Goal: Task Accomplishment & Management: Manage account settings

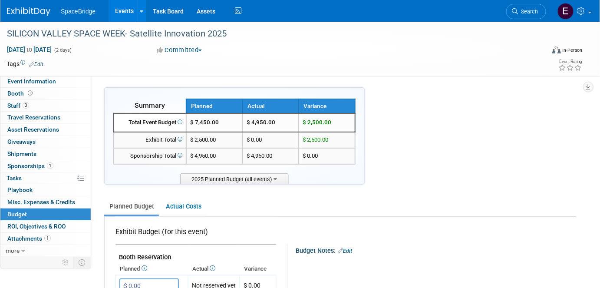
drag, startPoint x: 16, startPoint y: 10, endPoint x: 41, endPoint y: 28, distance: 30.8
click at [16, 10] on img at bounding box center [28, 11] width 43 height 9
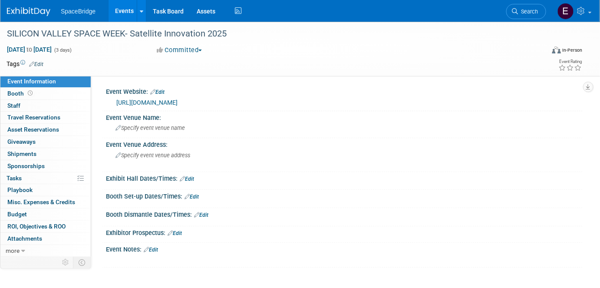
drag, startPoint x: 18, startPoint y: 214, endPoint x: 25, endPoint y: 213, distance: 7.1
click at [18, 214] on span "Budget" at bounding box center [17, 213] width 20 height 7
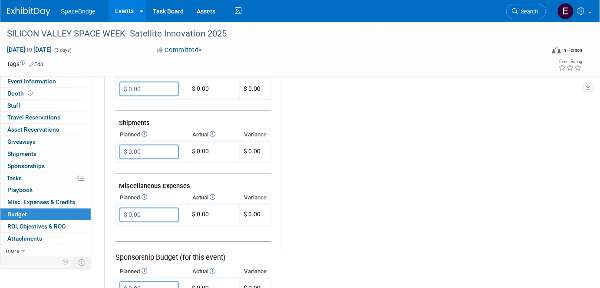
scroll to position [552, 0]
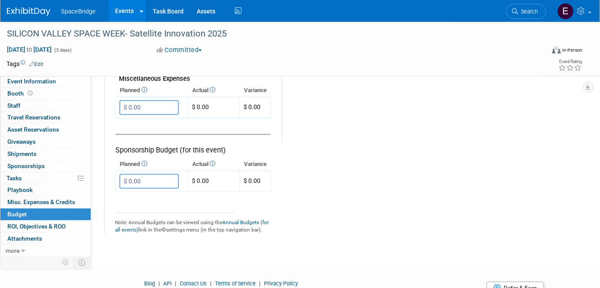
click at [140, 174] on input "$ 0.00" at bounding box center [148, 181] width 59 height 15
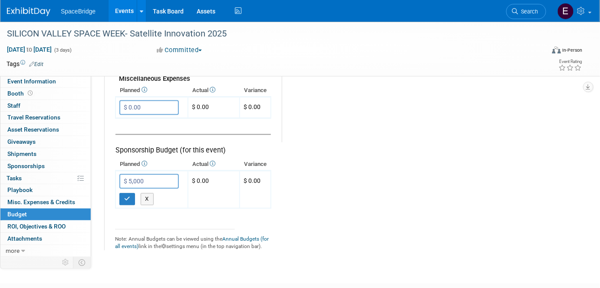
type input "$ 5,000.00"
click at [124, 196] on icon "button" at bounding box center [127, 199] width 6 height 6
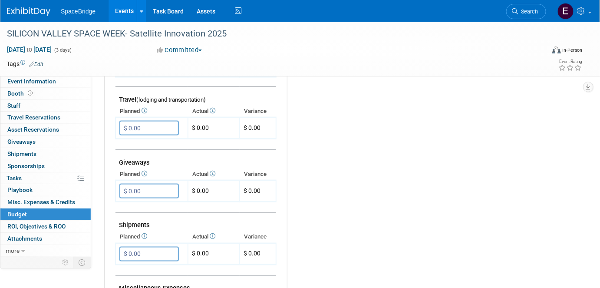
scroll to position [315, 0]
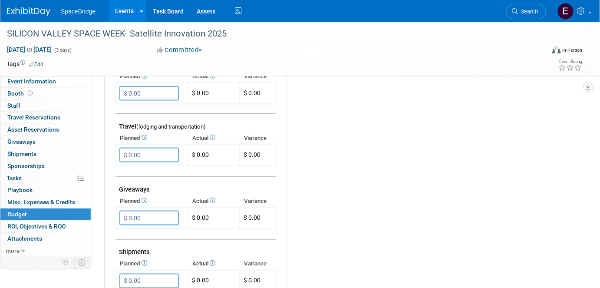
click at [155, 148] on input "$ 0.00" at bounding box center [148, 155] width 59 height 15
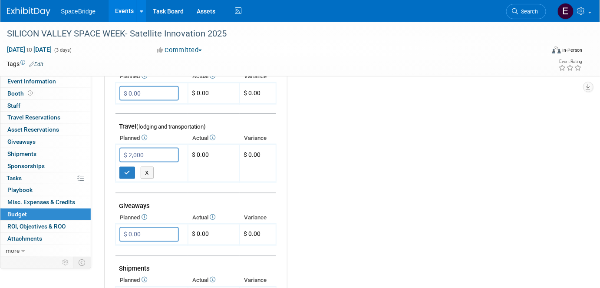
type input "$ 2,000.00"
click at [125, 171] on button "button" at bounding box center [127, 173] width 16 height 12
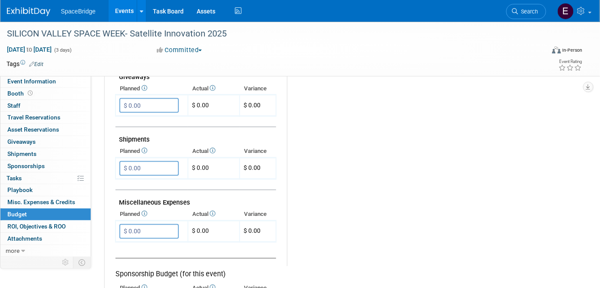
scroll to position [512, 0]
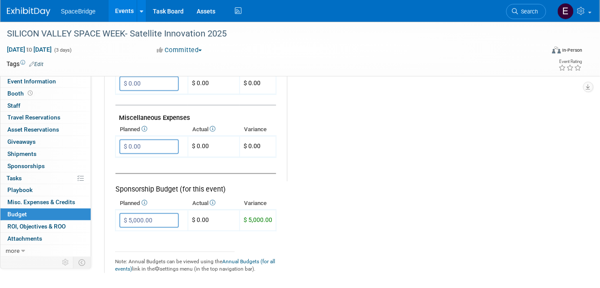
click at [150, 139] on input "$ 0.00" at bounding box center [148, 146] width 59 height 15
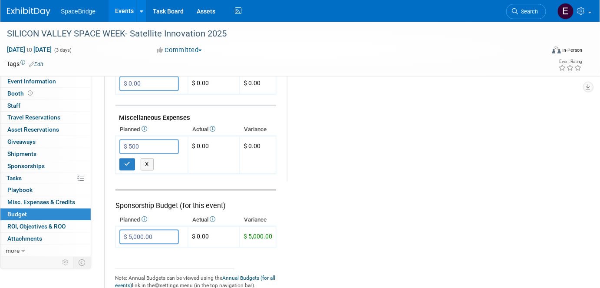
type input "$ 500.00"
click at [125, 161] on button "button" at bounding box center [127, 164] width 16 height 12
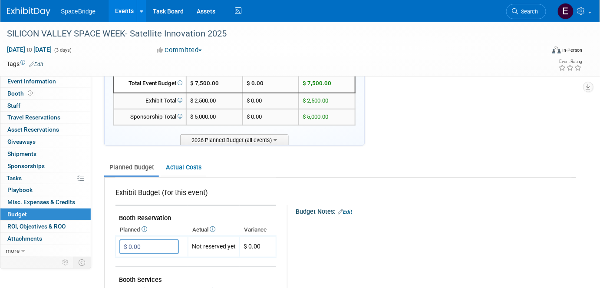
scroll to position [0, 0]
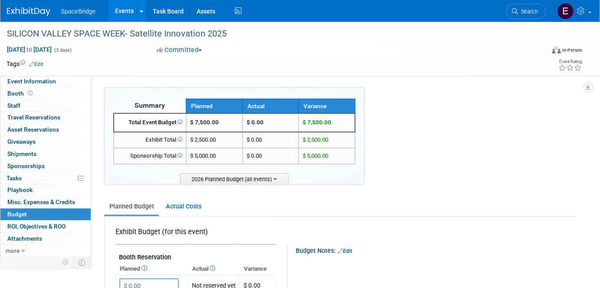
click at [29, 9] on img at bounding box center [28, 11] width 43 height 9
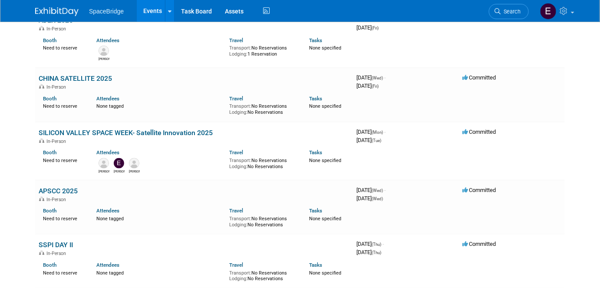
scroll to position [276, 0]
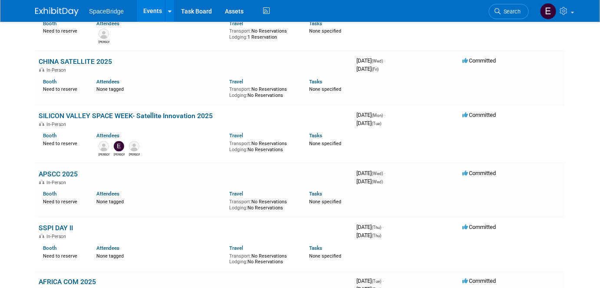
click at [53, 170] on link "APSCC 2025" at bounding box center [58, 174] width 39 height 8
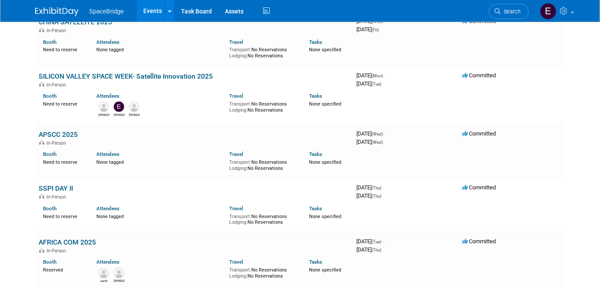
drag, startPoint x: 66, startPoint y: 189, endPoint x: 37, endPoint y: 187, distance: 29.1
click at [37, 187] on td "SSPI DAY II In-Person Booth Need to reserve Attendees None tagged Travel Transp…" at bounding box center [194, 204] width 318 height 54
copy link "SSPI DAY II"
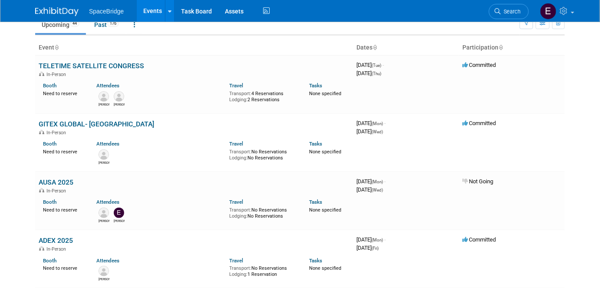
scroll to position [0, 0]
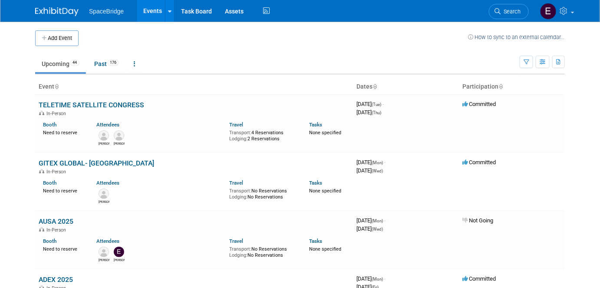
click at [53, 35] on button "Add Event" at bounding box center [56, 38] width 43 height 16
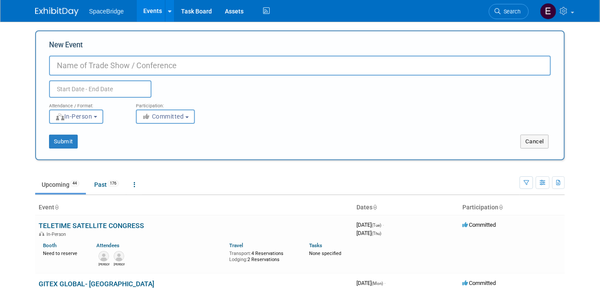
paste input "SSPI DAY II"
type input "SSPI DAY II 2026"
drag, startPoint x: 72, startPoint y: 93, endPoint x: 80, endPoint y: 95, distance: 8.0
click at [72, 93] on input "text" at bounding box center [100, 88] width 102 height 17
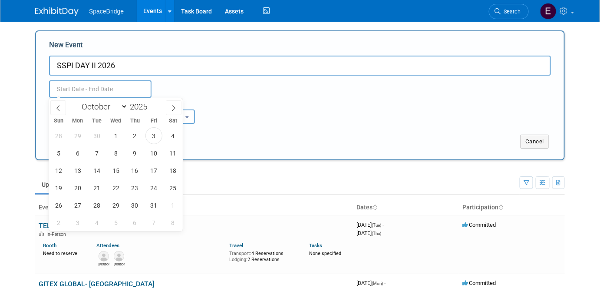
click at [151, 102] on span at bounding box center [151, 104] width 6 height 5
type input "2026"
click at [123, 106] on select "January February March April May June July August September October November De…" at bounding box center [103, 106] width 50 height 11
select select "10"
click at [78, 101] on select "January February March April May June July August September October November De…" at bounding box center [103, 106] width 50 height 11
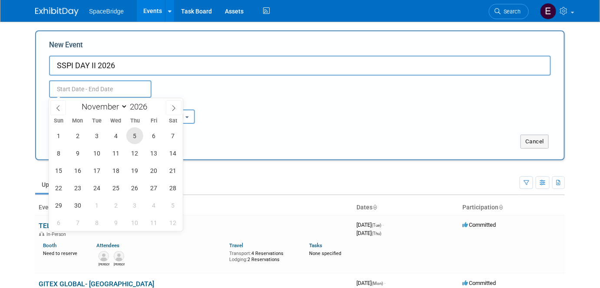
click at [135, 137] on span "5" at bounding box center [134, 135] width 17 height 17
click at [136, 135] on span "5" at bounding box center [134, 135] width 17 height 17
type input "Nov 5, 2026 to Nov 5, 2026"
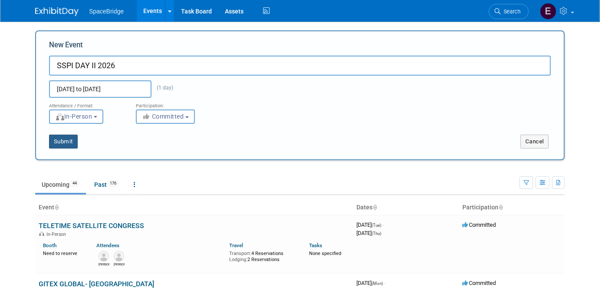
click at [64, 145] on button "Submit" at bounding box center [63, 142] width 29 height 14
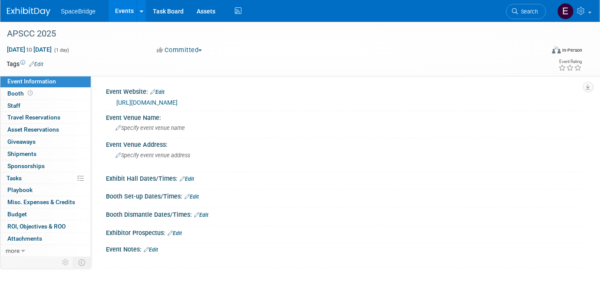
click at [165, 103] on link "https://apscc.or.kr/event/" at bounding box center [146, 102] width 61 height 7
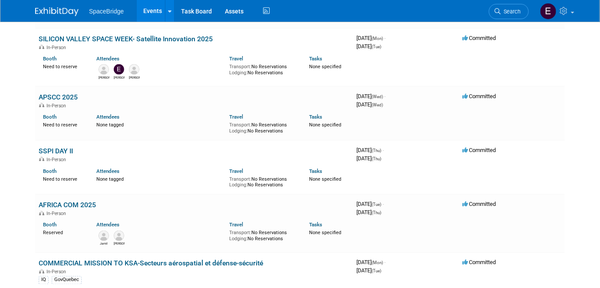
scroll to position [355, 0]
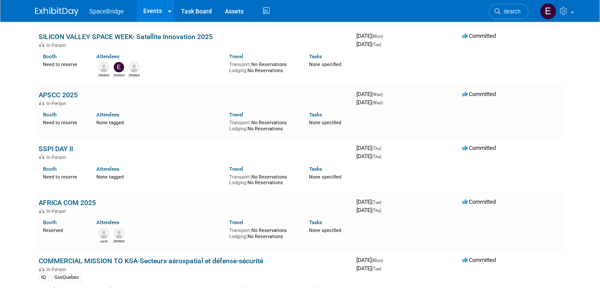
click at [58, 94] on link "APSCC 2025" at bounding box center [58, 95] width 39 height 8
click at [60, 148] on link "SSPI DAY II" at bounding box center [56, 148] width 34 height 8
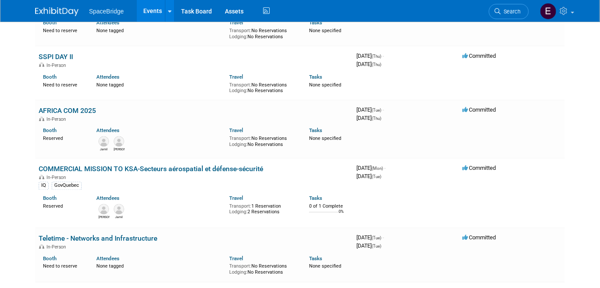
scroll to position [473, 0]
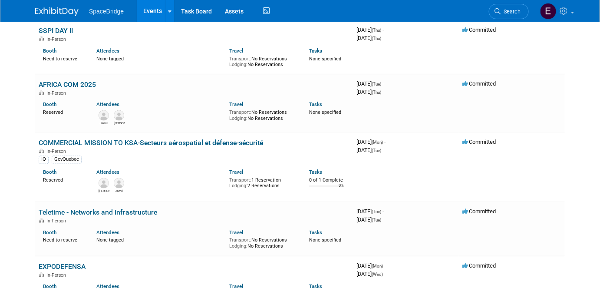
click at [83, 81] on link "AFRICA COM 2025" at bounding box center [67, 85] width 57 height 8
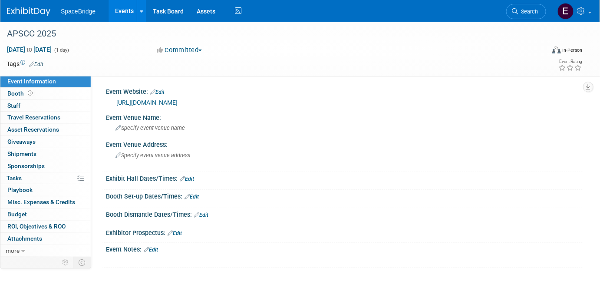
click at [13, 213] on span "Budget" at bounding box center [17, 213] width 20 height 7
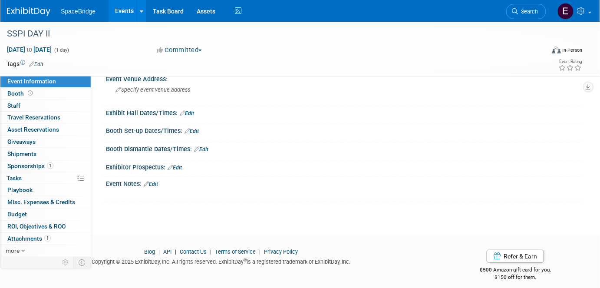
scroll to position [61, 0]
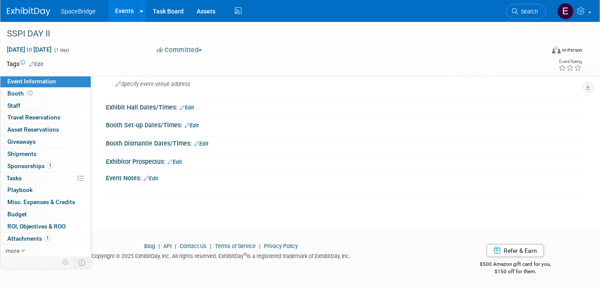
click at [18, 216] on span "Budget" at bounding box center [17, 213] width 20 height 7
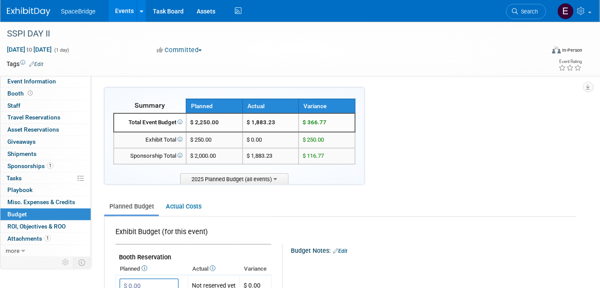
click at [17, 166] on span "Sponsorships 1" at bounding box center [30, 165] width 46 height 7
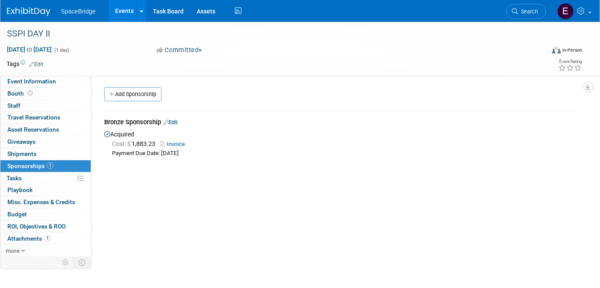
click at [24, 213] on span "Budget" at bounding box center [17, 213] width 20 height 7
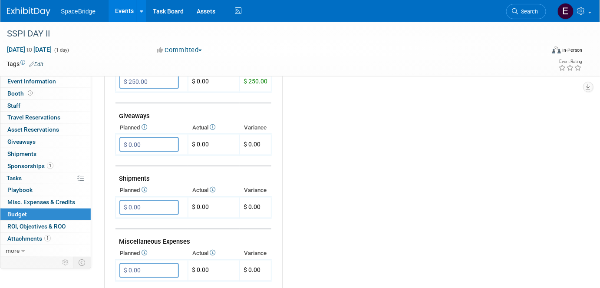
scroll to position [276, 0]
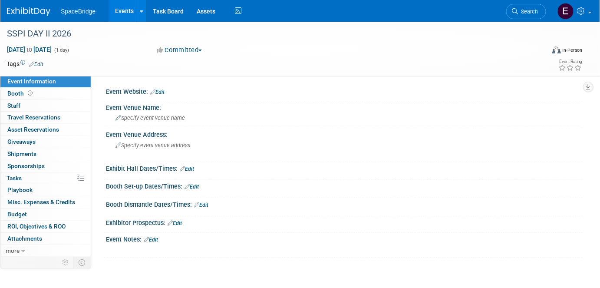
click at [23, 214] on span "Budget" at bounding box center [17, 213] width 20 height 7
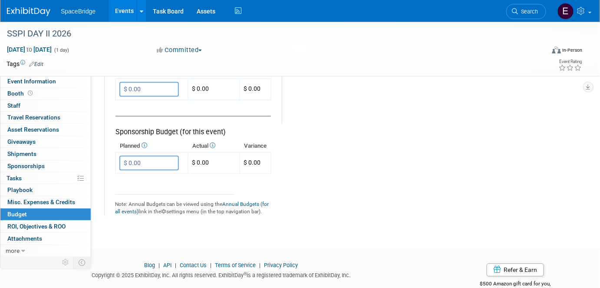
scroll to position [584, 0]
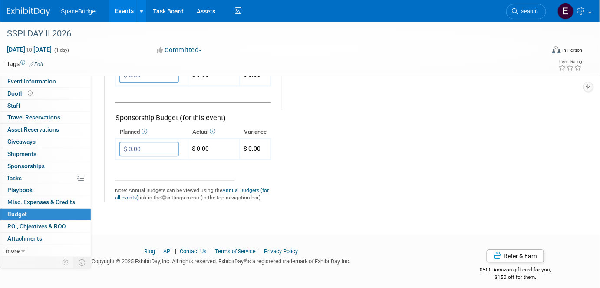
click at [154, 148] on input "$ 0.00" at bounding box center [148, 148] width 59 height 15
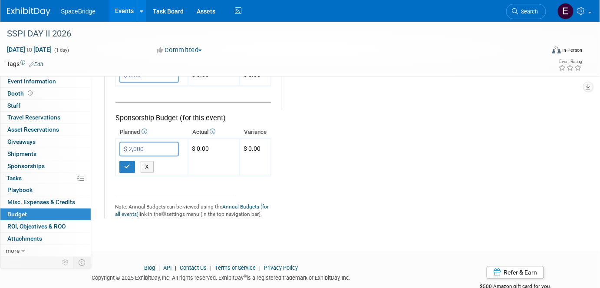
type input "$ 2,000.00"
click at [128, 168] on td "$ 2,000.00 X" at bounding box center [151, 156] width 72 height 37
click at [127, 163] on button "button" at bounding box center [127, 167] width 16 height 12
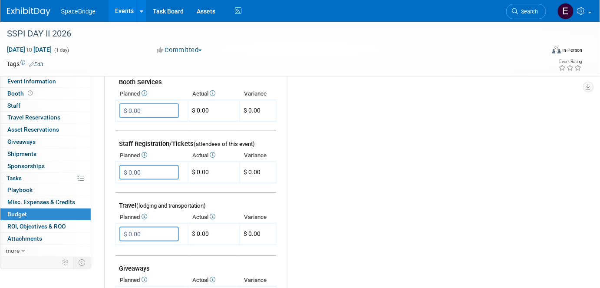
scroll to position [276, 0]
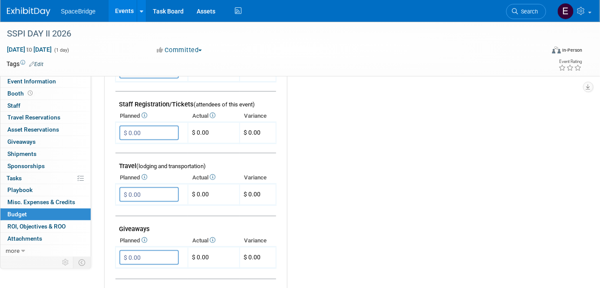
click at [167, 191] on input "$ 0.00" at bounding box center [148, 194] width 59 height 15
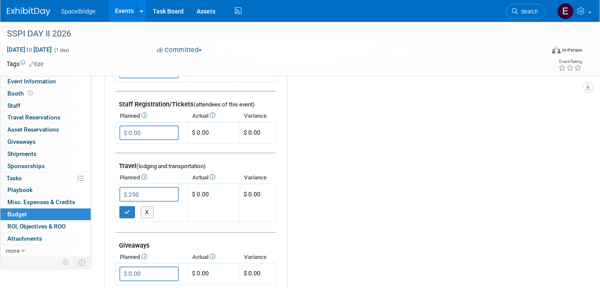
type input "$ 250.00"
click at [123, 213] on button "button" at bounding box center [127, 212] width 16 height 12
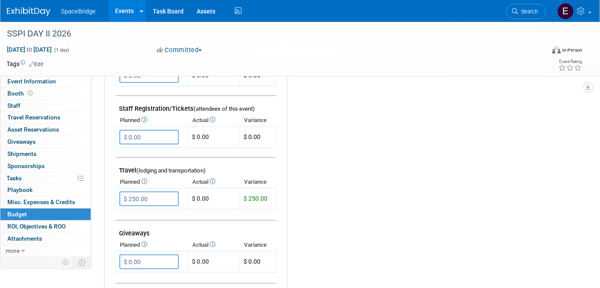
scroll to position [158, 0]
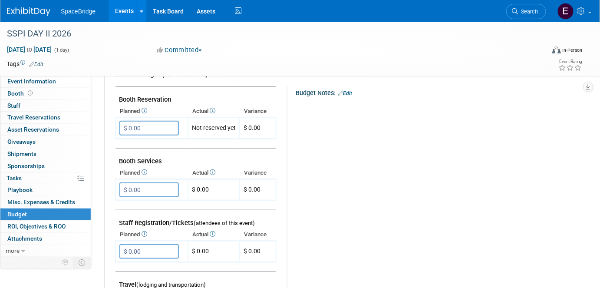
click at [34, 12] on img at bounding box center [28, 11] width 43 height 9
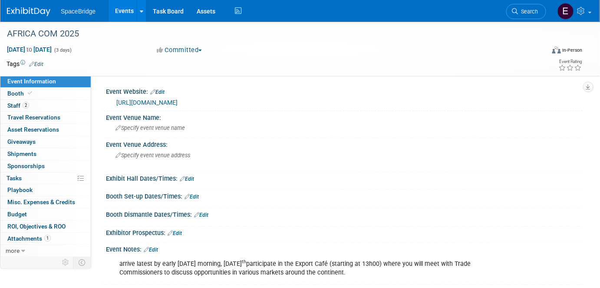
click at [23, 214] on span "Budget" at bounding box center [17, 213] width 20 height 7
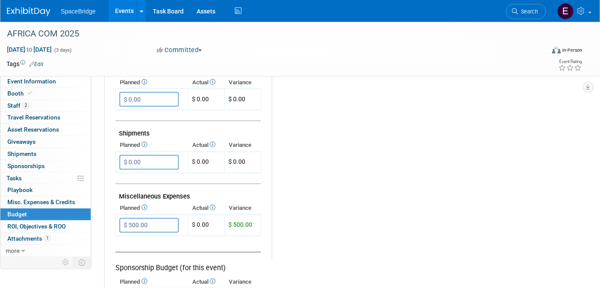
scroll to position [591, 0]
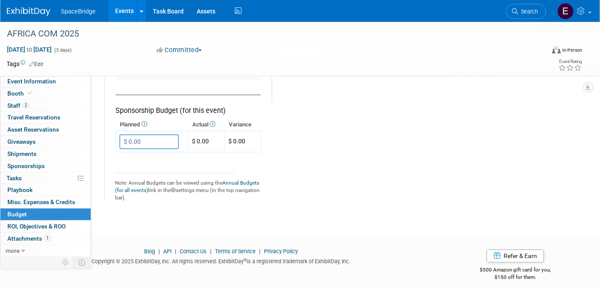
drag, startPoint x: 36, startPoint y: 5, endPoint x: 122, endPoint y: 53, distance: 98.9
click at [36, 5] on link at bounding box center [34, 7] width 54 height 7
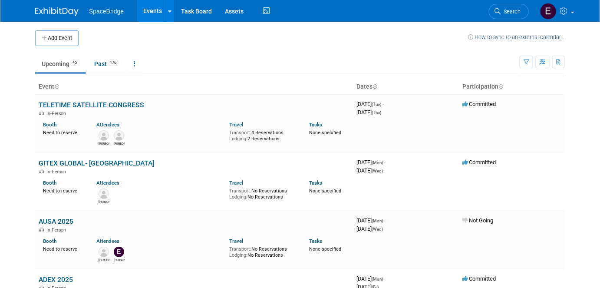
click at [62, 41] on button "Add Event" at bounding box center [56, 38] width 43 height 16
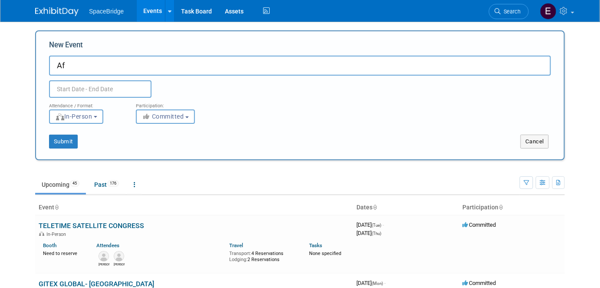
type input "A"
type input "AFRICACOM 2026"
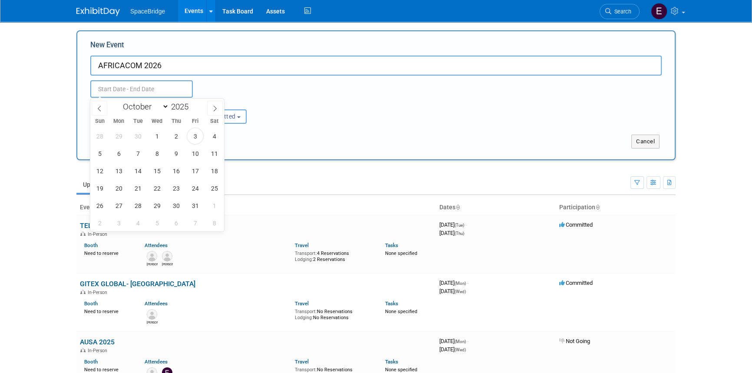
click at [148, 94] on input "text" at bounding box center [141, 88] width 102 height 17
click at [165, 105] on select "January February March April May June July August September October November De…" at bounding box center [144, 106] width 50 height 11
select select "10"
click at [119, 101] on select "January February March April May June July August September October November De…" at bounding box center [144, 106] width 50 height 11
click at [192, 104] on span at bounding box center [192, 104] width 6 height 5
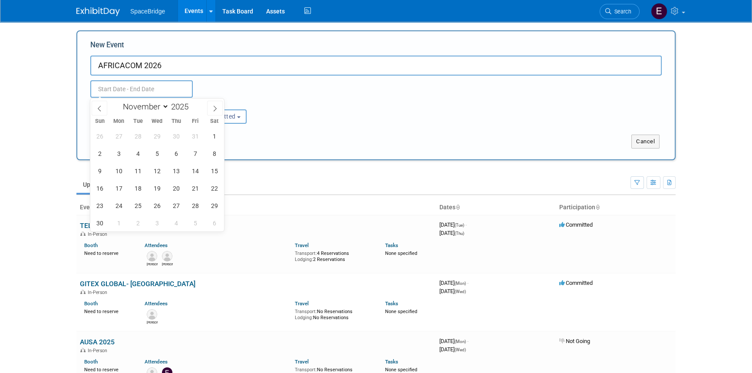
type input "2026"
click at [116, 149] on span "9" at bounding box center [118, 153] width 17 height 17
click at [179, 150] on span "12" at bounding box center [175, 153] width 17 height 17
type input "Nov 9, 2026 to Nov 12, 2026"
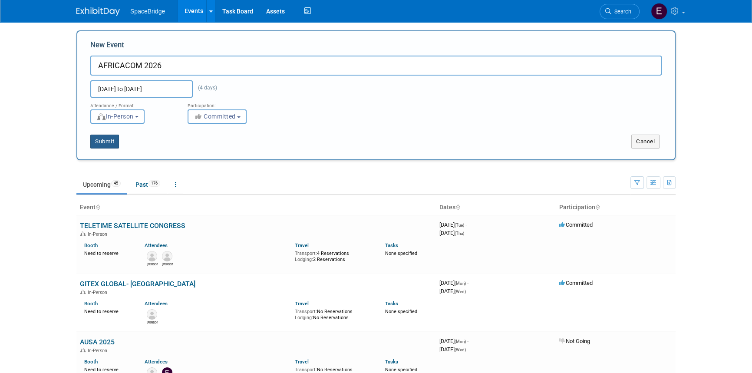
click at [112, 141] on button "Submit" at bounding box center [104, 142] width 29 height 14
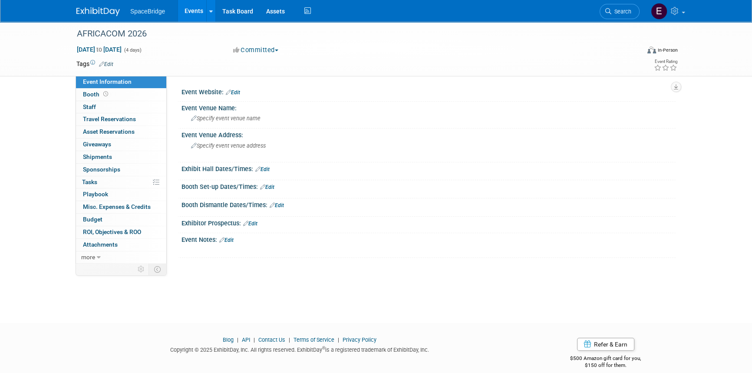
click at [96, 216] on span "Budget" at bounding box center [93, 219] width 20 height 7
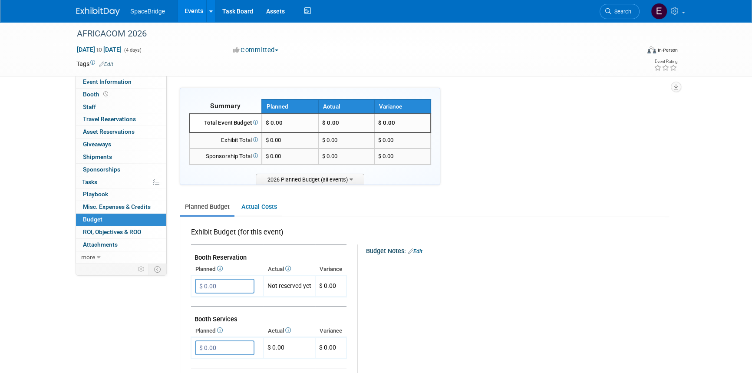
click at [234, 282] on input "$ 0.00" at bounding box center [224, 286] width 59 height 15
type input "$ 4,000.00"
click at [197, 307] on button "button" at bounding box center [203, 304] width 16 height 12
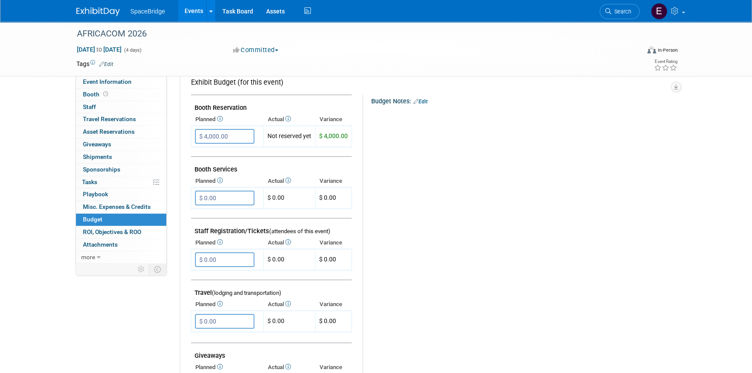
scroll to position [158, 0]
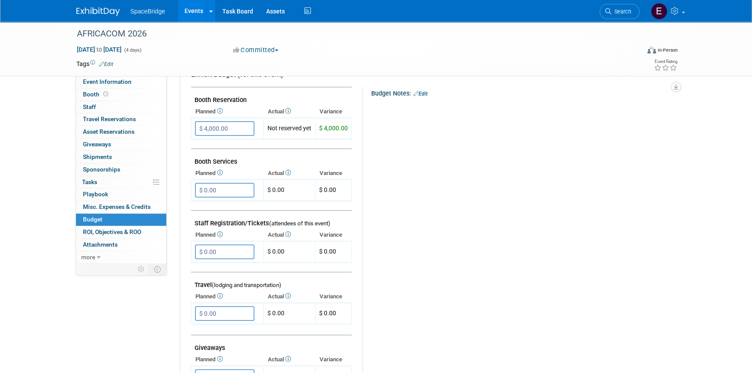
click at [224, 308] on input "$ 0.00" at bounding box center [224, 313] width 59 height 15
type input "$ 6,000.00"
click at [206, 329] on button "button" at bounding box center [203, 331] width 16 height 12
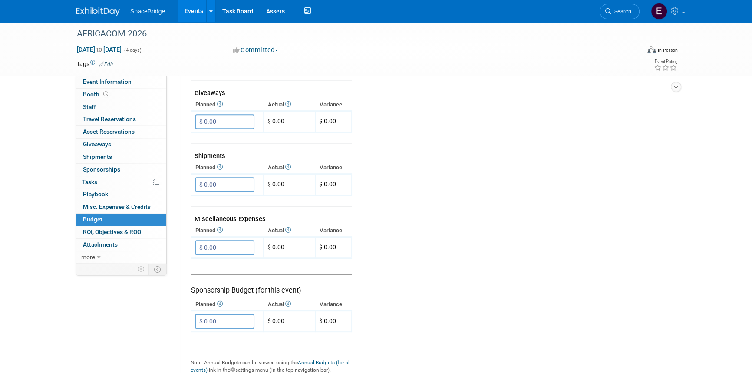
scroll to position [434, 0]
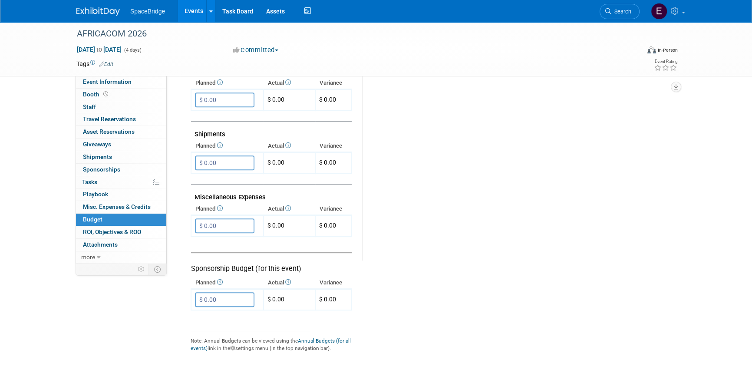
click at [224, 219] on input "$ 0.00" at bounding box center [224, 225] width 59 height 15
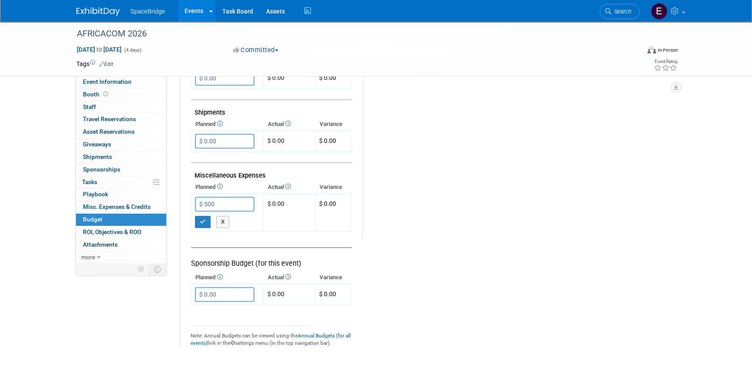
scroll to position [473, 0]
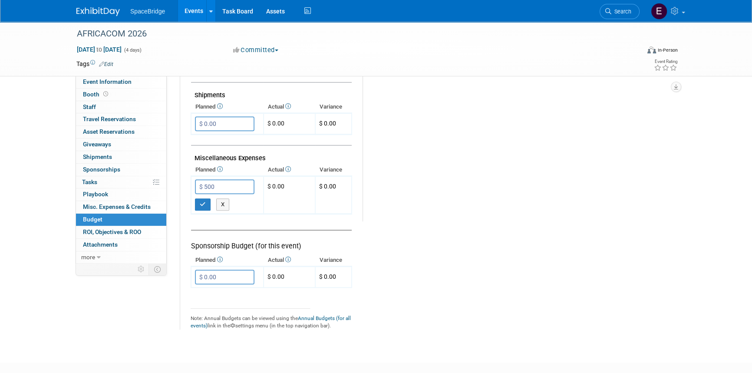
type input "$ 500.00"
click at [205, 205] on button "button" at bounding box center [203, 204] width 16 height 12
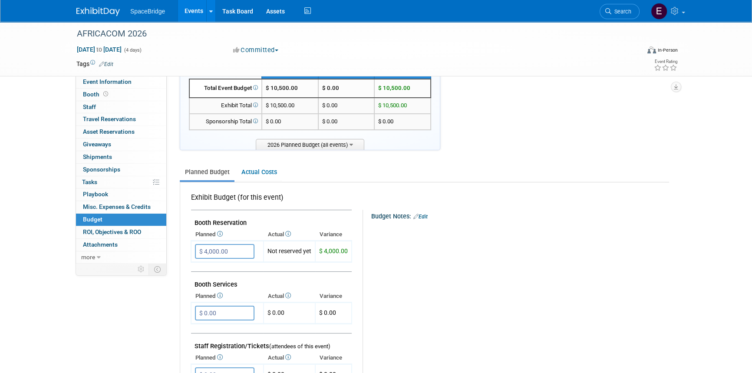
scroll to position [0, 0]
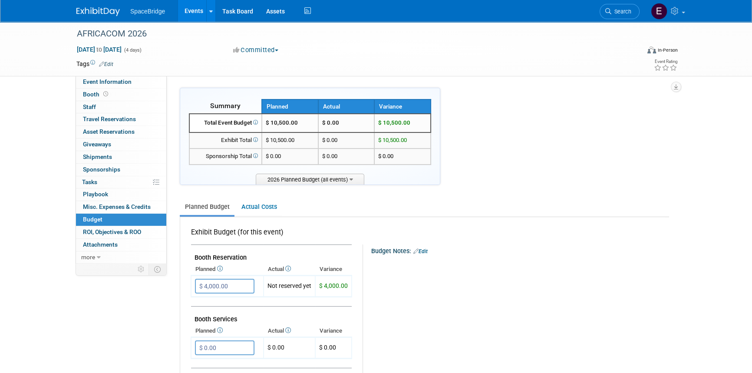
drag, startPoint x: 110, startPoint y: 6, endPoint x: 112, endPoint y: 25, distance: 19.6
click at [110, 6] on link at bounding box center [103, 7] width 54 height 7
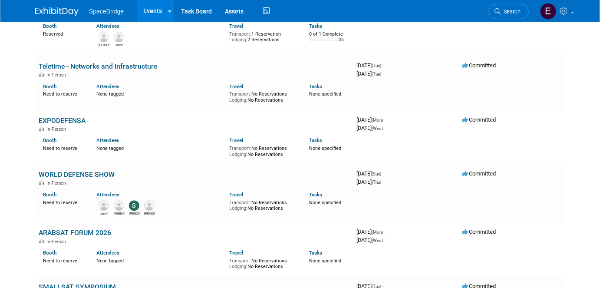
scroll to position [631, 0]
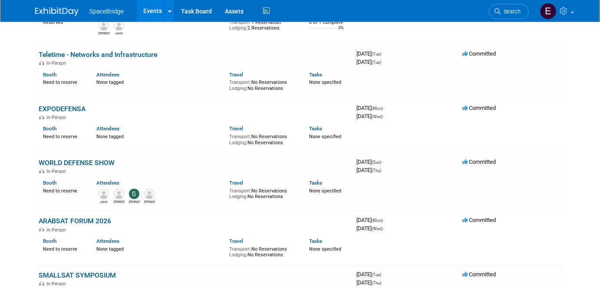
click at [58, 105] on link "EXPODEFENSA" at bounding box center [62, 109] width 47 height 8
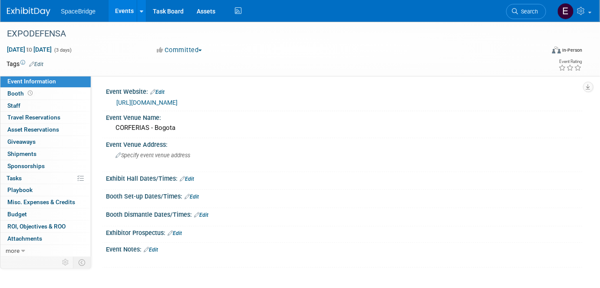
click at [177, 101] on link "[URL][DOMAIN_NAME]" at bounding box center [146, 102] width 61 height 7
click at [30, 12] on img at bounding box center [28, 11] width 43 height 9
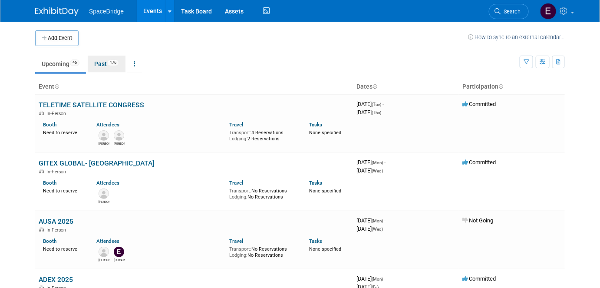
click at [107, 64] on link "Past 176" at bounding box center [107, 64] width 38 height 16
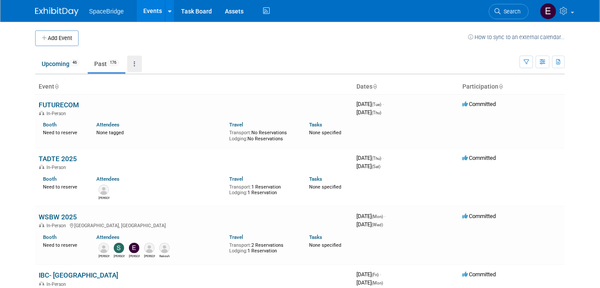
click at [140, 66] on link at bounding box center [134, 64] width 15 height 16
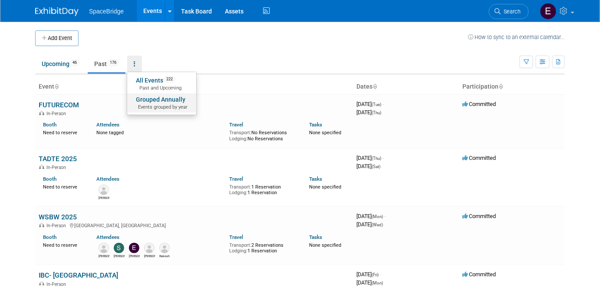
click at [167, 102] on link "Grouped Annually Events grouped by year" at bounding box center [161, 102] width 69 height 19
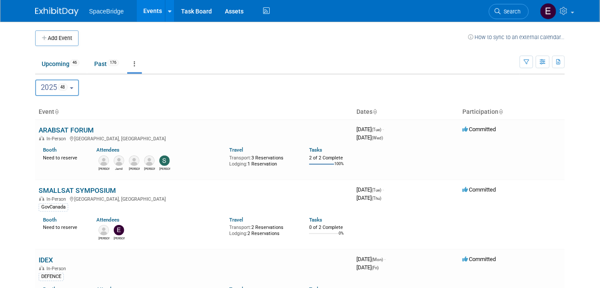
click at [76, 87] on button "2025 48" at bounding box center [57, 87] width 44 height 16
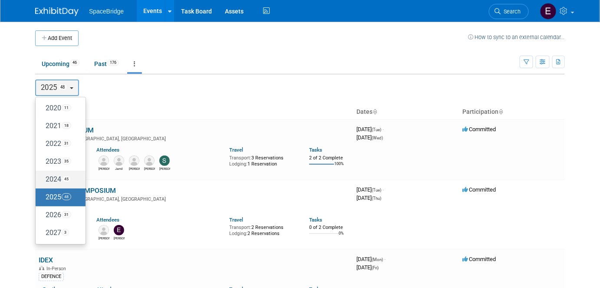
click at [59, 179] on label "2024 45" at bounding box center [58, 179] width 37 height 14
click at [43, 179] on input "2024 45" at bounding box center [40, 179] width 6 height 6
select select "2024"
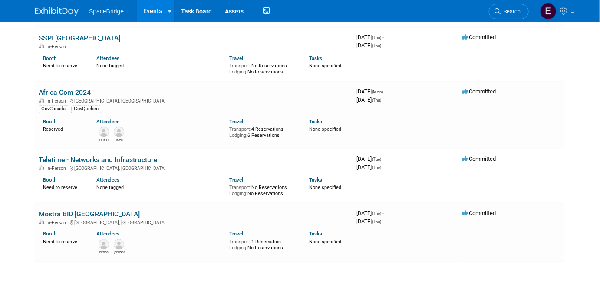
scroll to position [2564, 0]
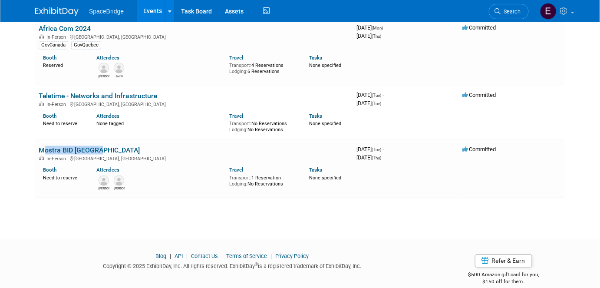
drag, startPoint x: 95, startPoint y: 139, endPoint x: 39, endPoint y: 138, distance: 56.4
click at [39, 139] on td "Mostra BID [GEOGRAPHIC_DATA] In-Person [GEOGRAPHIC_DATA], [GEOGRAPHIC_DATA] Boo…" at bounding box center [194, 168] width 318 height 58
copy link "Mostra BID [GEOGRAPHIC_DATA]"
drag, startPoint x: 61, startPoint y: 136, endPoint x: 89, endPoint y: 140, distance: 28.0
click at [61, 146] on link "Mostra BID [GEOGRAPHIC_DATA]" at bounding box center [89, 150] width 101 height 8
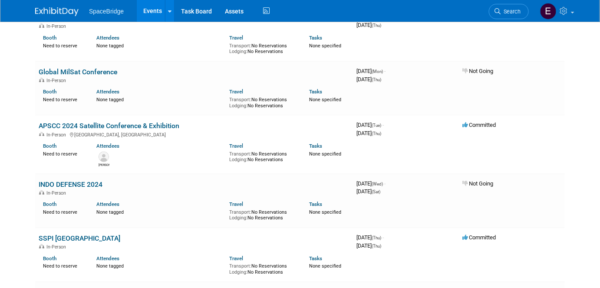
scroll to position [2288, 0]
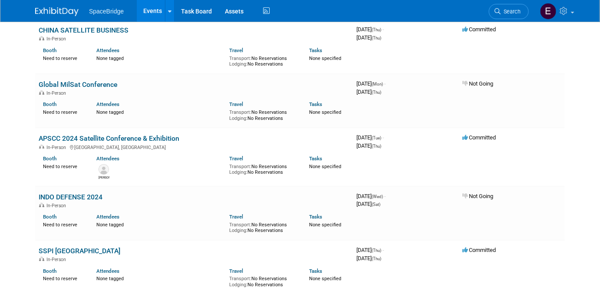
click at [84, 80] on link "Global MilSat Conference" at bounding box center [78, 84] width 79 height 8
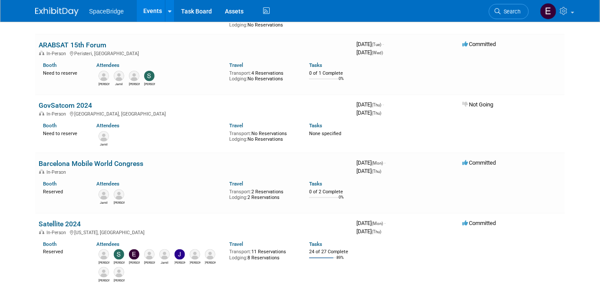
scroll to position [0, 0]
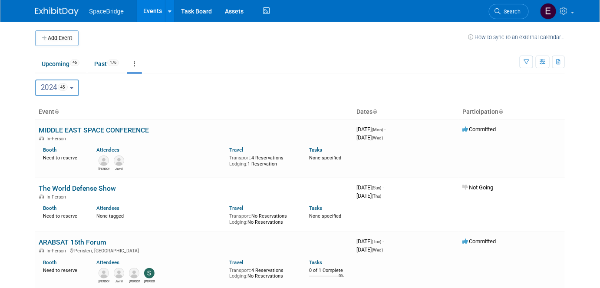
click at [76, 87] on button "2024 45" at bounding box center [57, 87] width 44 height 16
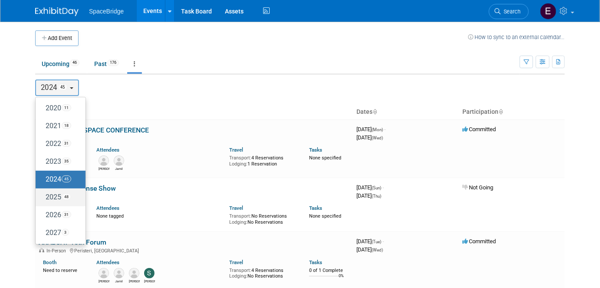
click at [55, 197] on label "2025 48" at bounding box center [58, 197] width 37 height 14
click at [43, 197] on input "2025 48" at bounding box center [40, 197] width 6 height 6
select select "2025"
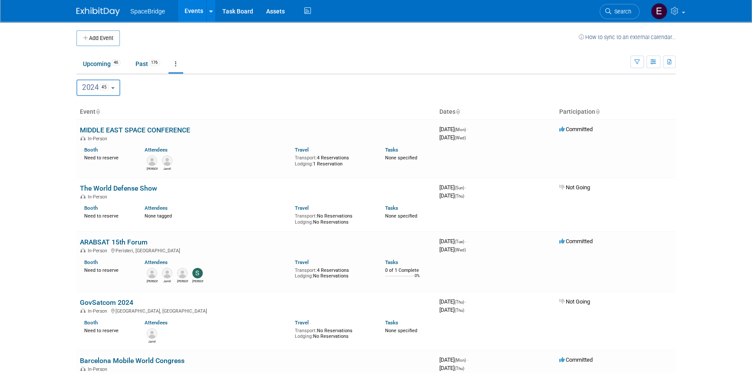
click at [105, 40] on button "Add Event" at bounding box center [97, 38] width 43 height 16
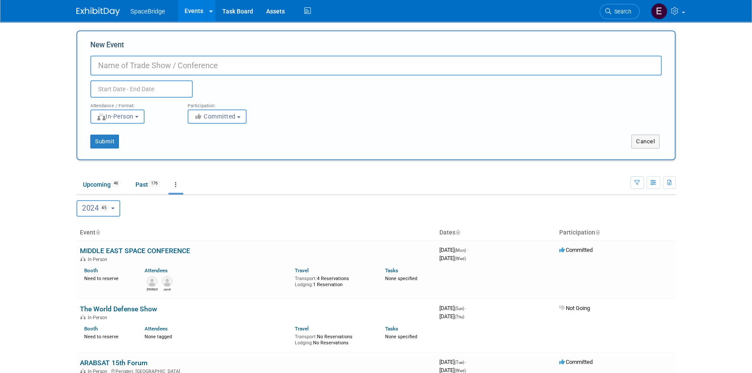
paste input "Mostra BID [GEOGRAPHIC_DATA]"
type input "Mostra BID [GEOGRAPHIC_DATA]"
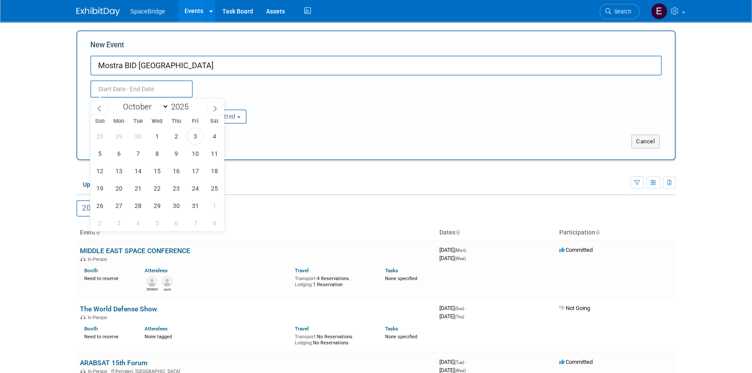
click at [146, 86] on input "text" at bounding box center [141, 88] width 102 height 17
click at [191, 104] on span at bounding box center [192, 104] width 6 height 5
type input "2026"
click at [164, 106] on select "January February March April May June July August September October November De…" at bounding box center [144, 106] width 50 height 11
select select "11"
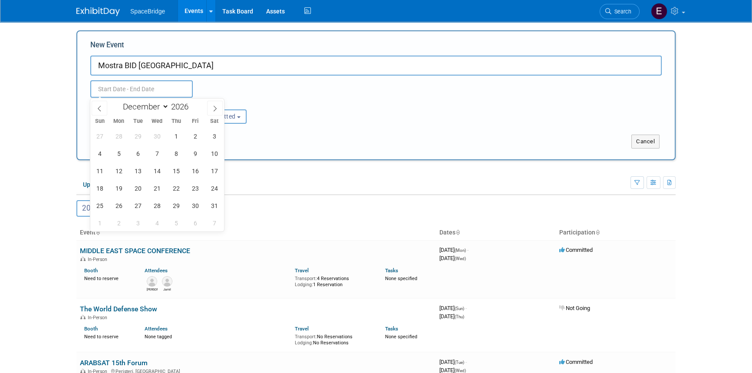
click at [119, 101] on select "January February March April May June July August September October November De…" at bounding box center [144, 106] width 50 height 11
click at [122, 154] on span "7" at bounding box center [118, 153] width 17 height 17
click at [157, 155] on span "9" at bounding box center [156, 153] width 17 height 17
type input "[DATE] to [DATE]"
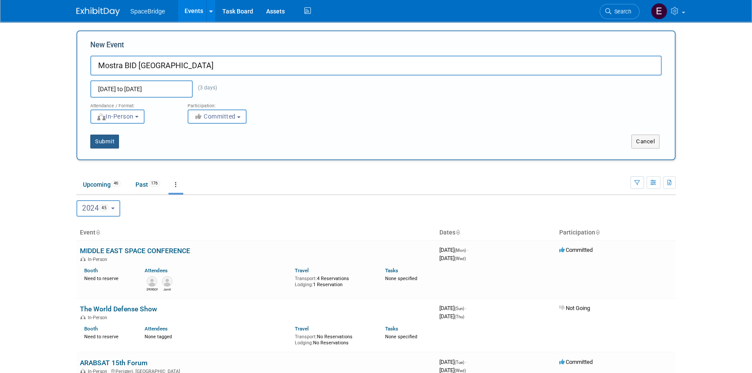
click at [107, 143] on button "Submit" at bounding box center [104, 142] width 29 height 14
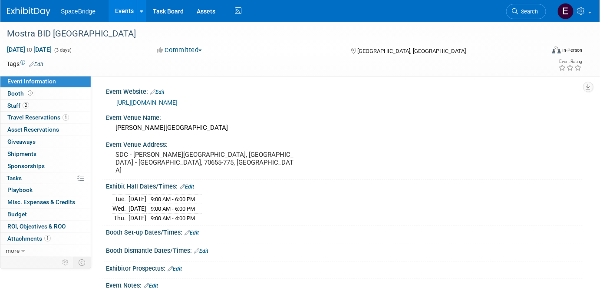
click at [170, 103] on link "[URL][DOMAIN_NAME]" at bounding box center [146, 102] width 61 height 7
drag, startPoint x: 26, startPoint y: 213, endPoint x: 189, endPoint y: 176, distance: 167.2
click at [26, 212] on span "Budget" at bounding box center [17, 213] width 20 height 7
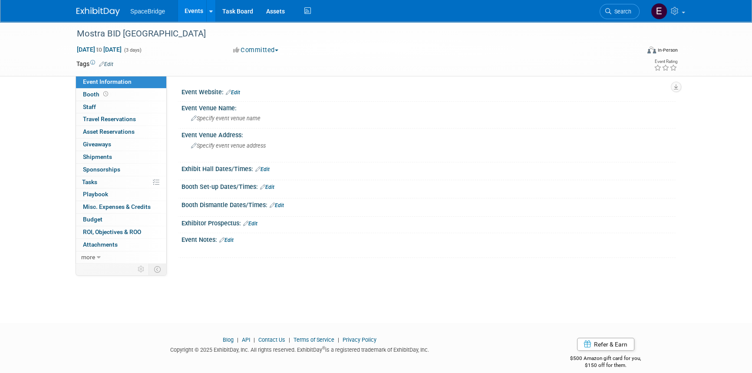
click at [105, 217] on link "Budget" at bounding box center [121, 219] width 90 height 12
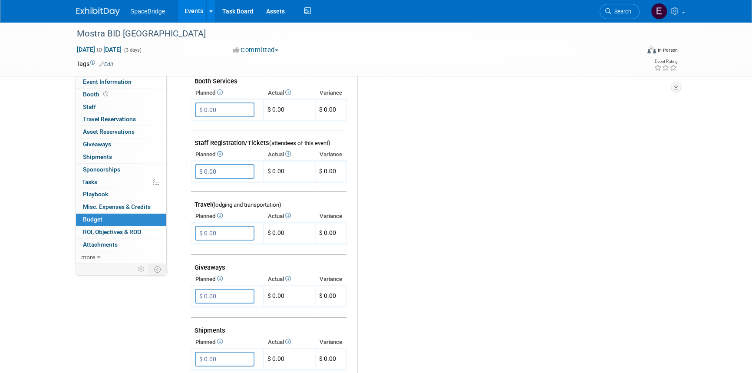
scroll to position [276, 0]
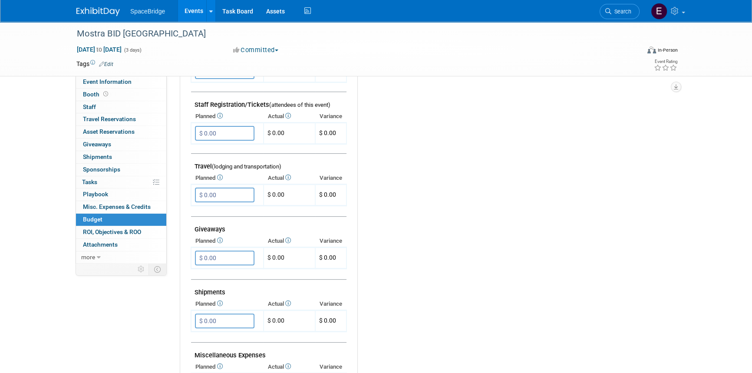
click at [232, 190] on input "$ 0.00" at bounding box center [224, 194] width 59 height 15
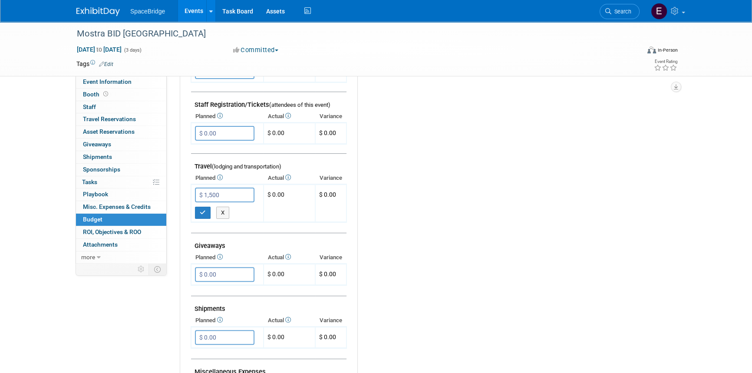
type input "$ 1,500.00"
click at [203, 211] on icon "button" at bounding box center [203, 213] width 6 height 6
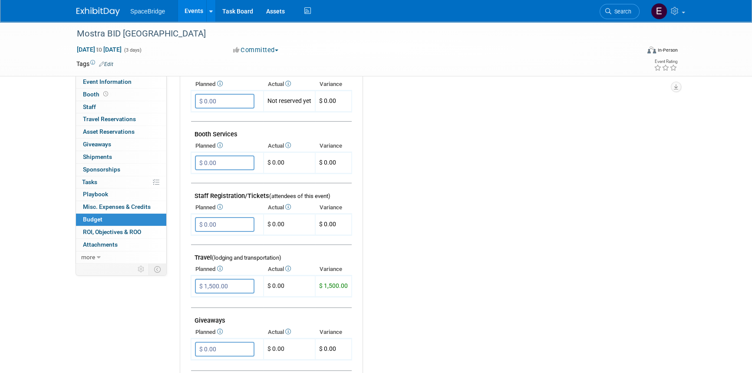
scroll to position [118, 0]
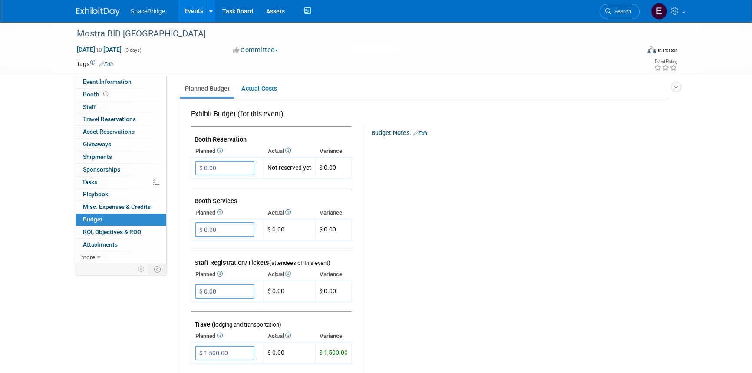
click at [236, 165] on input "$ 0.00" at bounding box center [224, 168] width 59 height 15
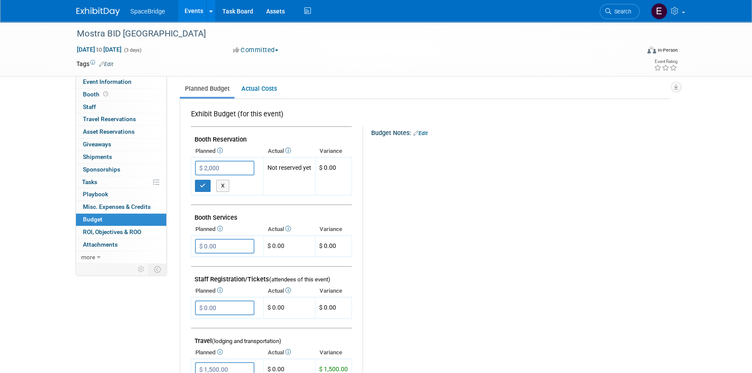
type input "$ 2,000.00"
click at [198, 183] on button "button" at bounding box center [203, 186] width 16 height 12
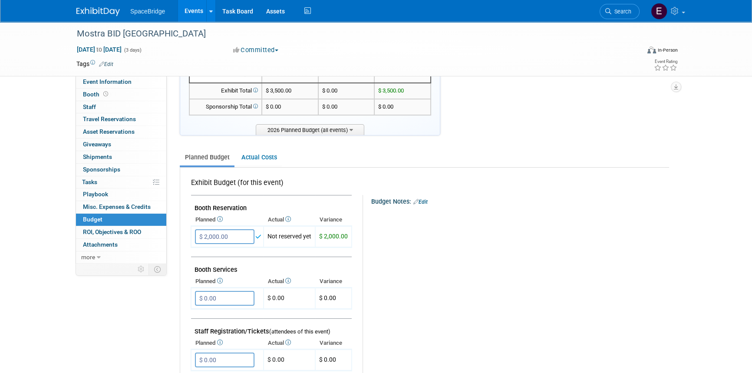
scroll to position [0, 0]
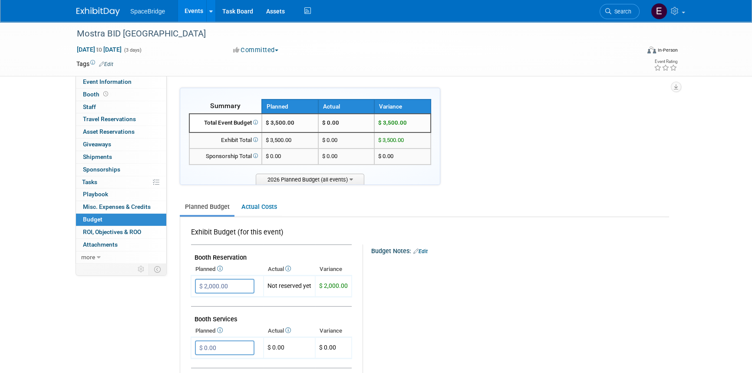
click at [92, 9] on img at bounding box center [97, 11] width 43 height 9
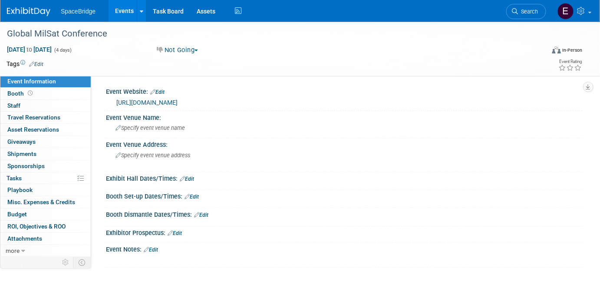
click at [177, 101] on link "[URL][DOMAIN_NAME]" at bounding box center [146, 102] width 61 height 7
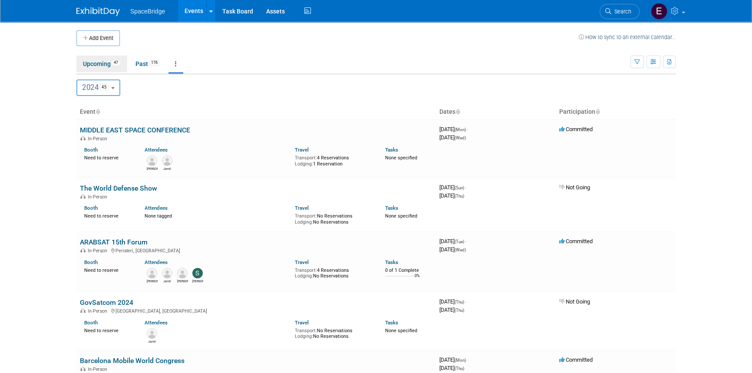
click at [92, 64] on link "Upcoming 47" at bounding box center [101, 64] width 51 height 16
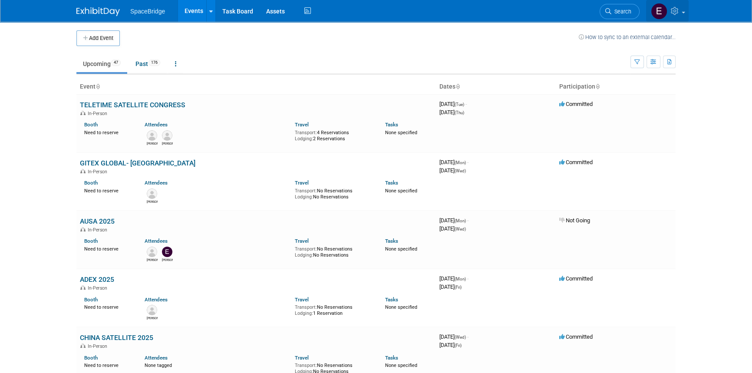
click at [682, 10] on link at bounding box center [667, 11] width 43 height 22
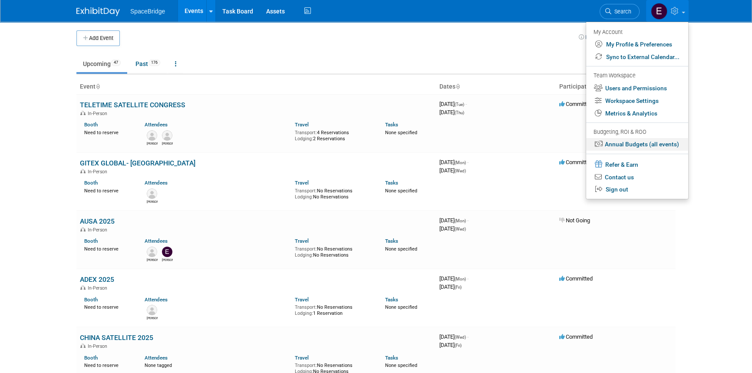
click at [638, 144] on link "Annual Budgets (all events)" at bounding box center [637, 144] width 102 height 13
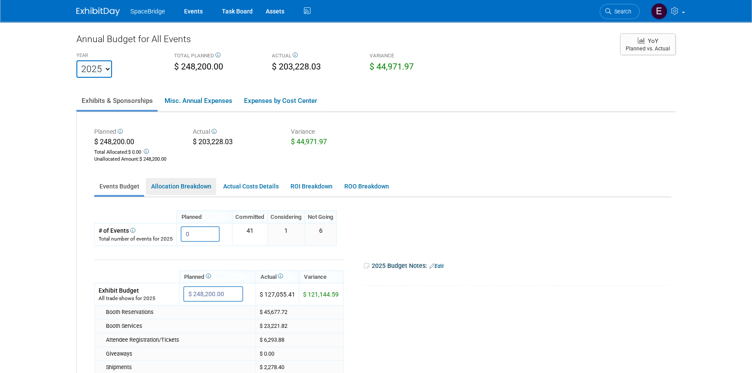
click at [188, 188] on link "Allocation Breakdown" at bounding box center [181, 186] width 70 height 17
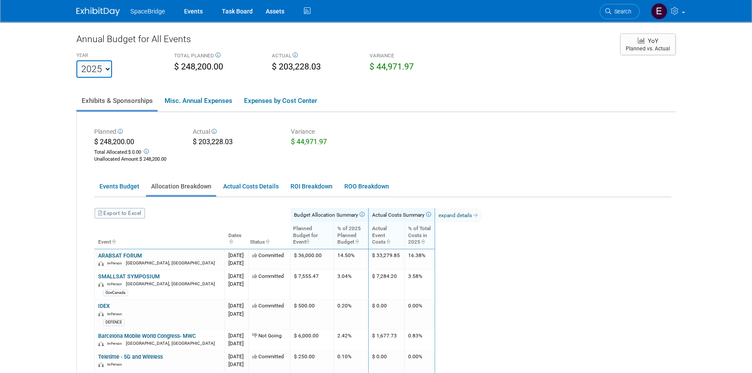
click at [121, 209] on link "Export to Excel" at bounding box center [120, 213] width 50 height 10
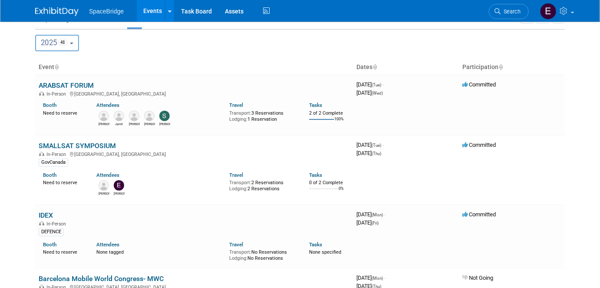
scroll to position [118, 0]
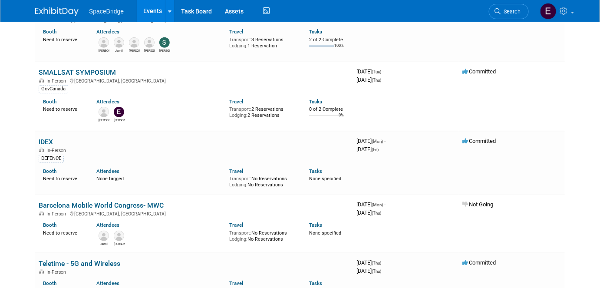
click at [48, 143] on link "IDEX" at bounding box center [46, 142] width 14 height 8
